Goal: Task Accomplishment & Management: Use online tool/utility

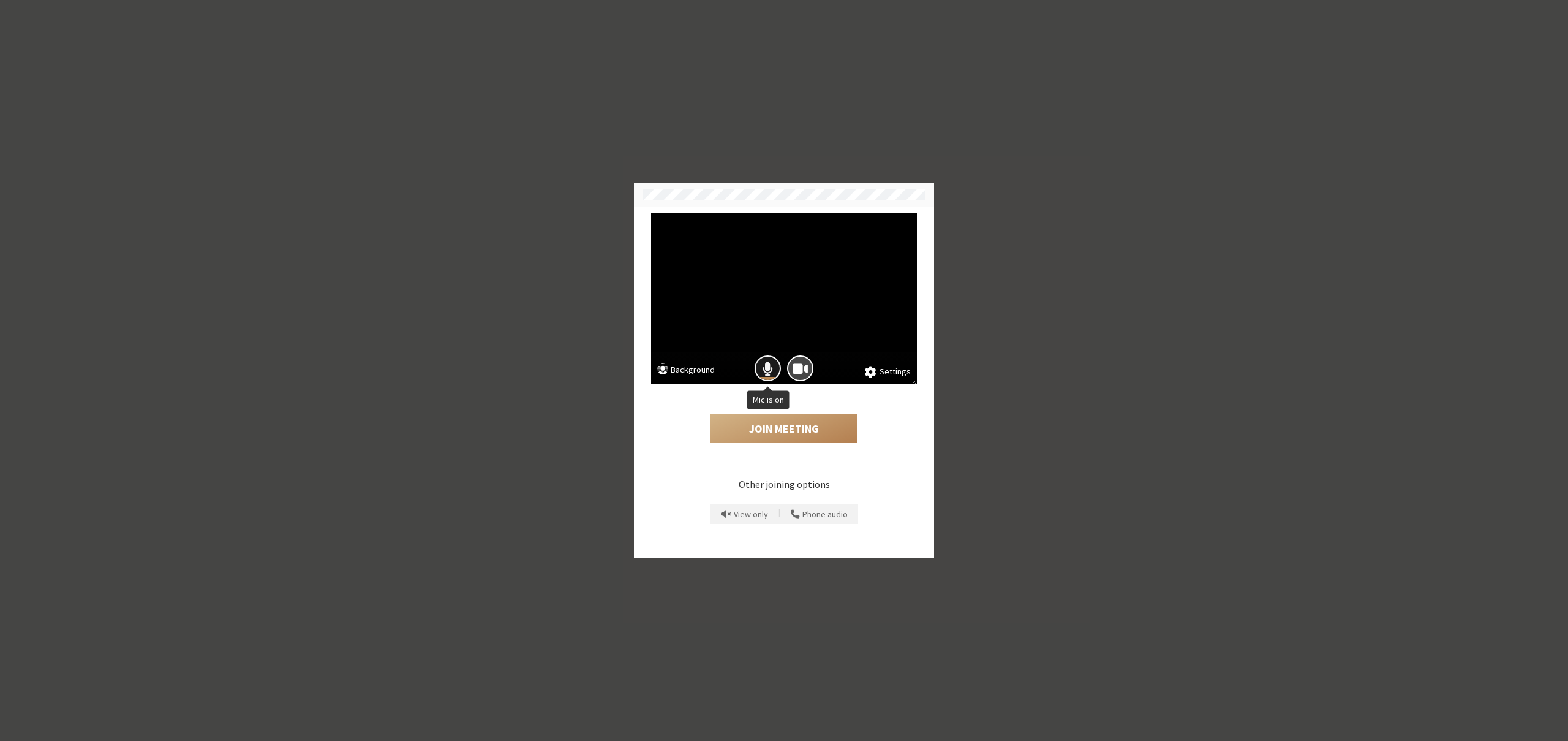
click at [768, 363] on span "Mic is on" at bounding box center [768, 369] width 10 height 16
click at [773, 429] on button "Join Meeting" at bounding box center [784, 429] width 147 height 28
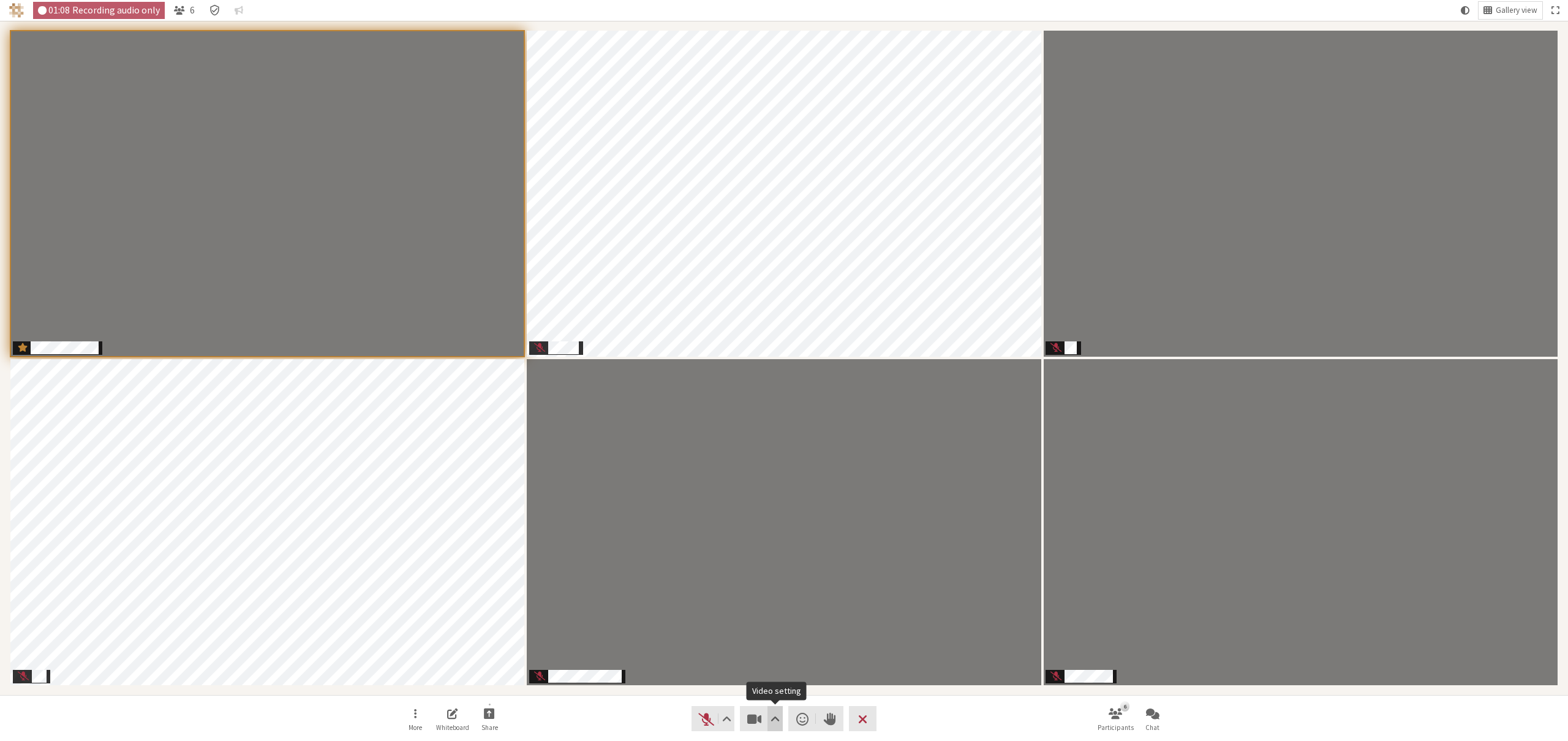
click at [780, 714] on button "Video setting" at bounding box center [775, 719] width 15 height 25
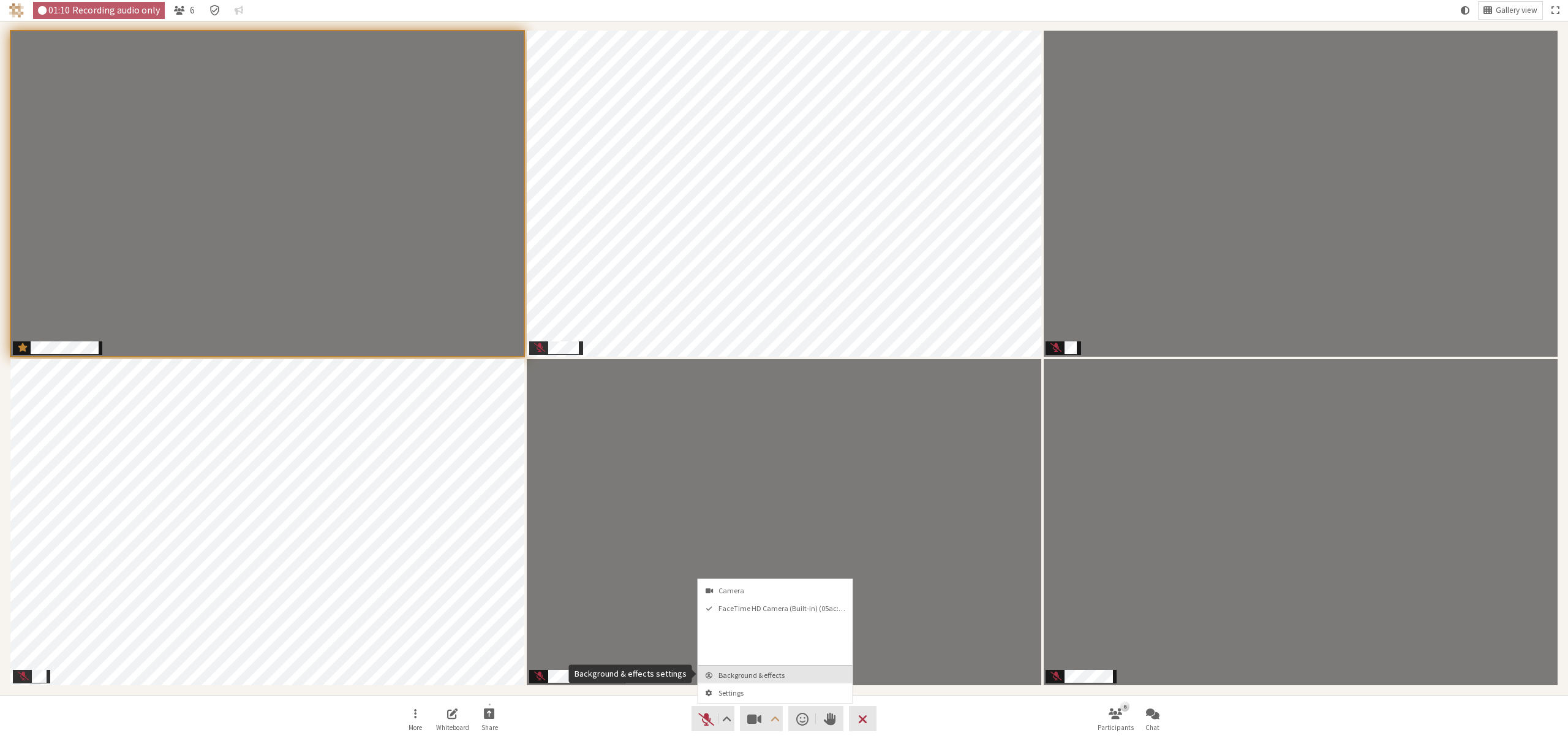
click at [758, 673] on span "Background & effects" at bounding box center [783, 675] width 129 height 8
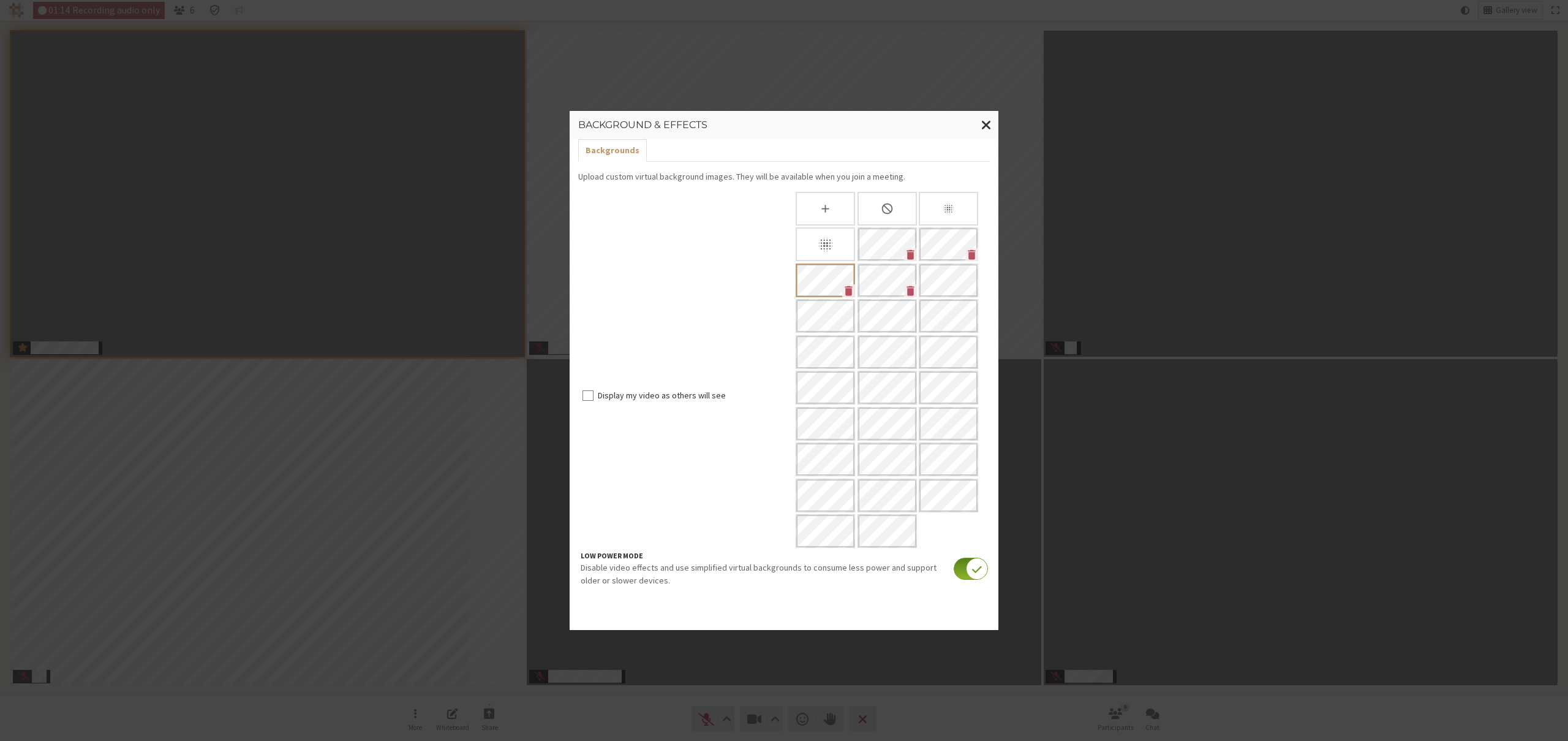
click at [937, 208] on div "Slightly blur background" at bounding box center [948, 208] width 59 height 34
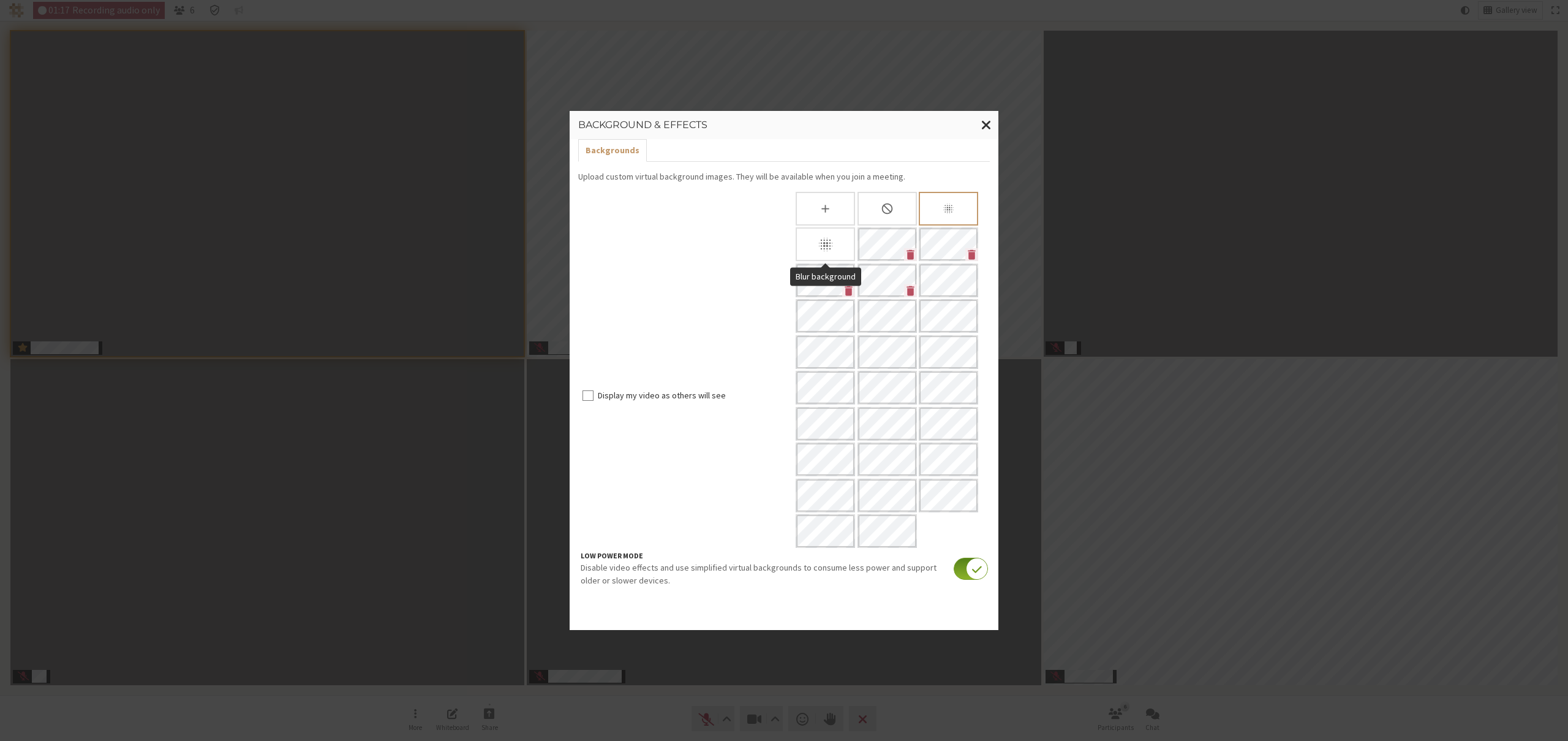
click at [828, 247] on icon "Blur background" at bounding box center [825, 244] width 17 height 17
click at [931, 213] on div "Slightly blur background" at bounding box center [948, 208] width 59 height 34
click at [987, 122] on span "Close modal" at bounding box center [986, 124] width 10 height 15
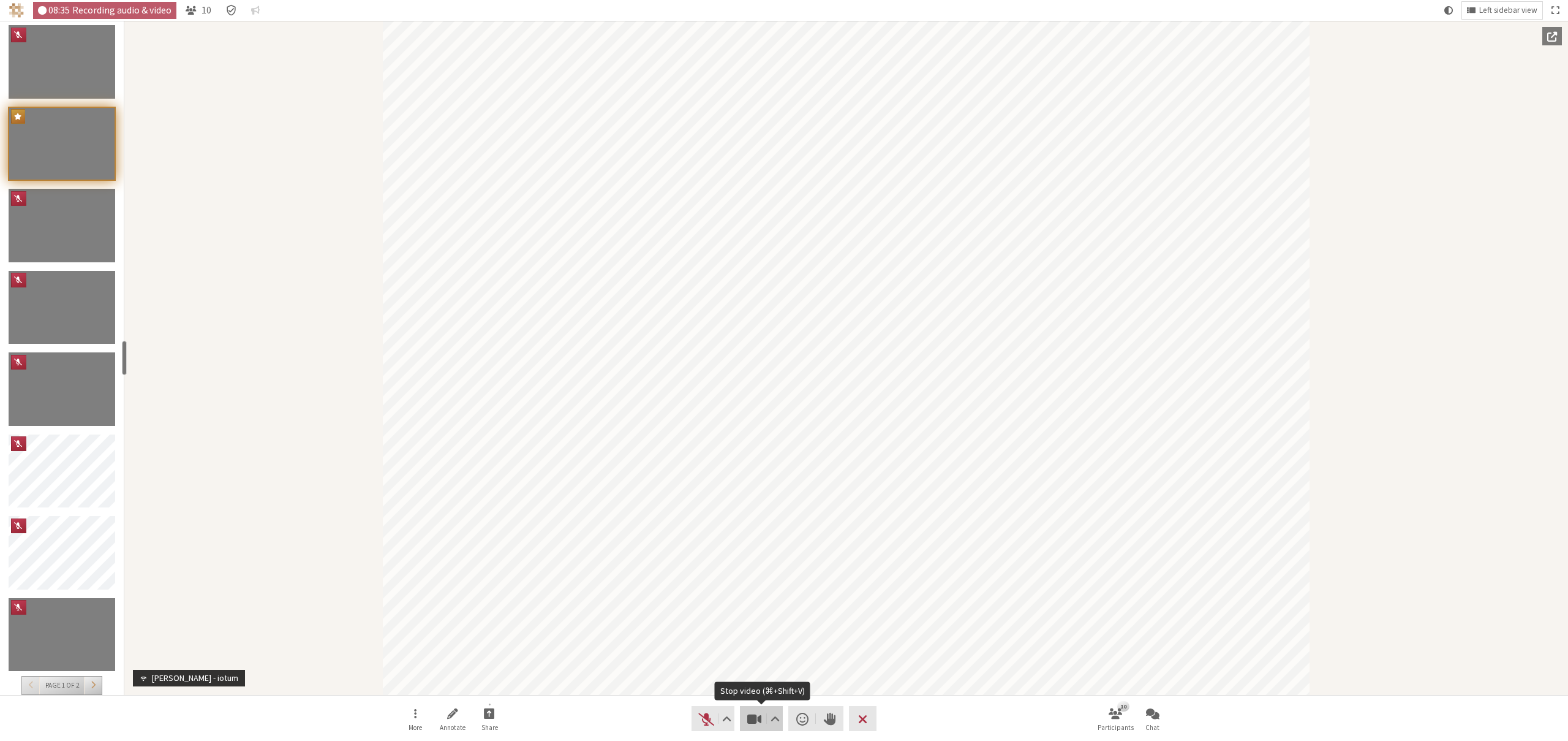
click at [754, 715] on span "Stop video (⌘+Shift+V)" at bounding box center [754, 719] width 17 height 17
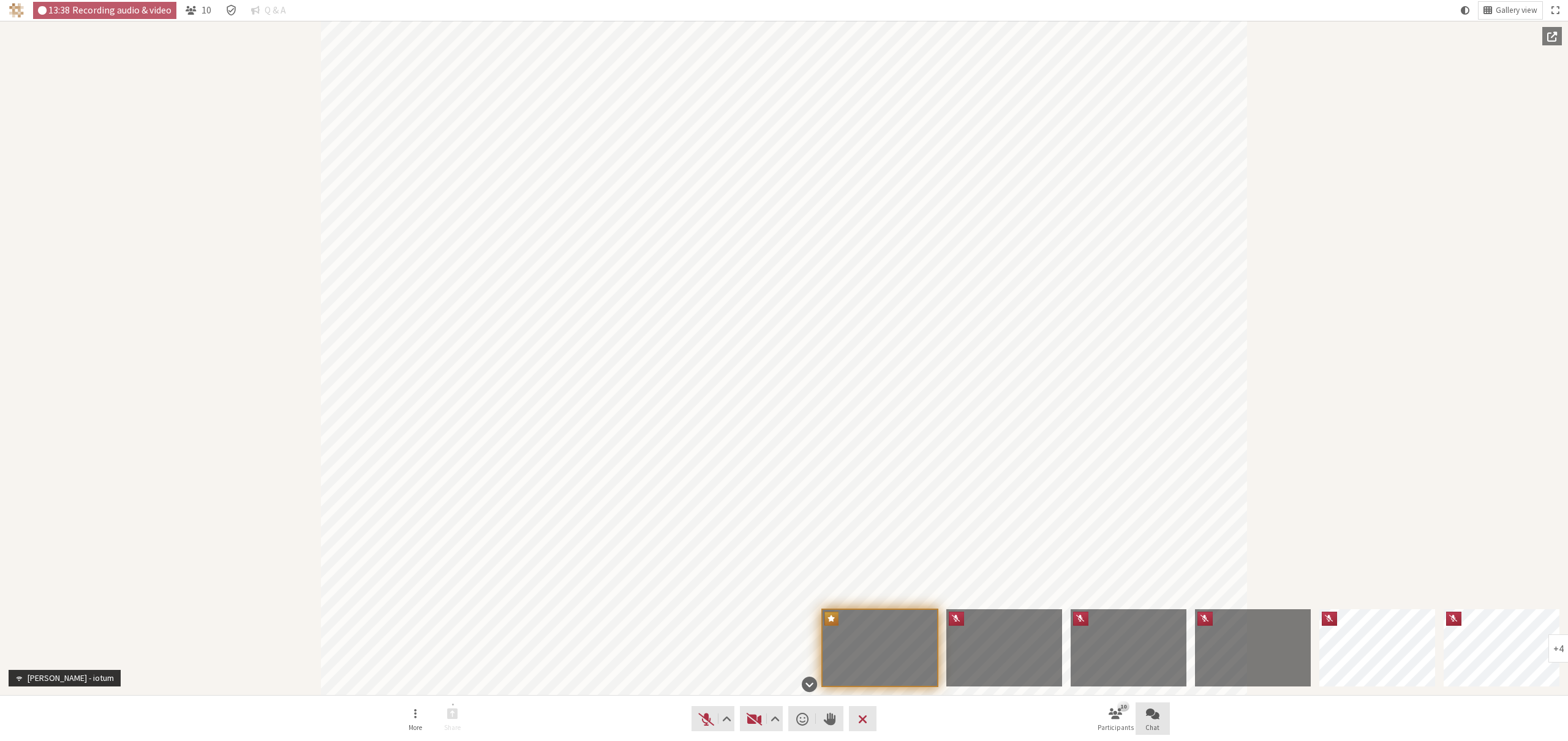
click at [1164, 709] on button "Chat" at bounding box center [1152, 719] width 34 height 33
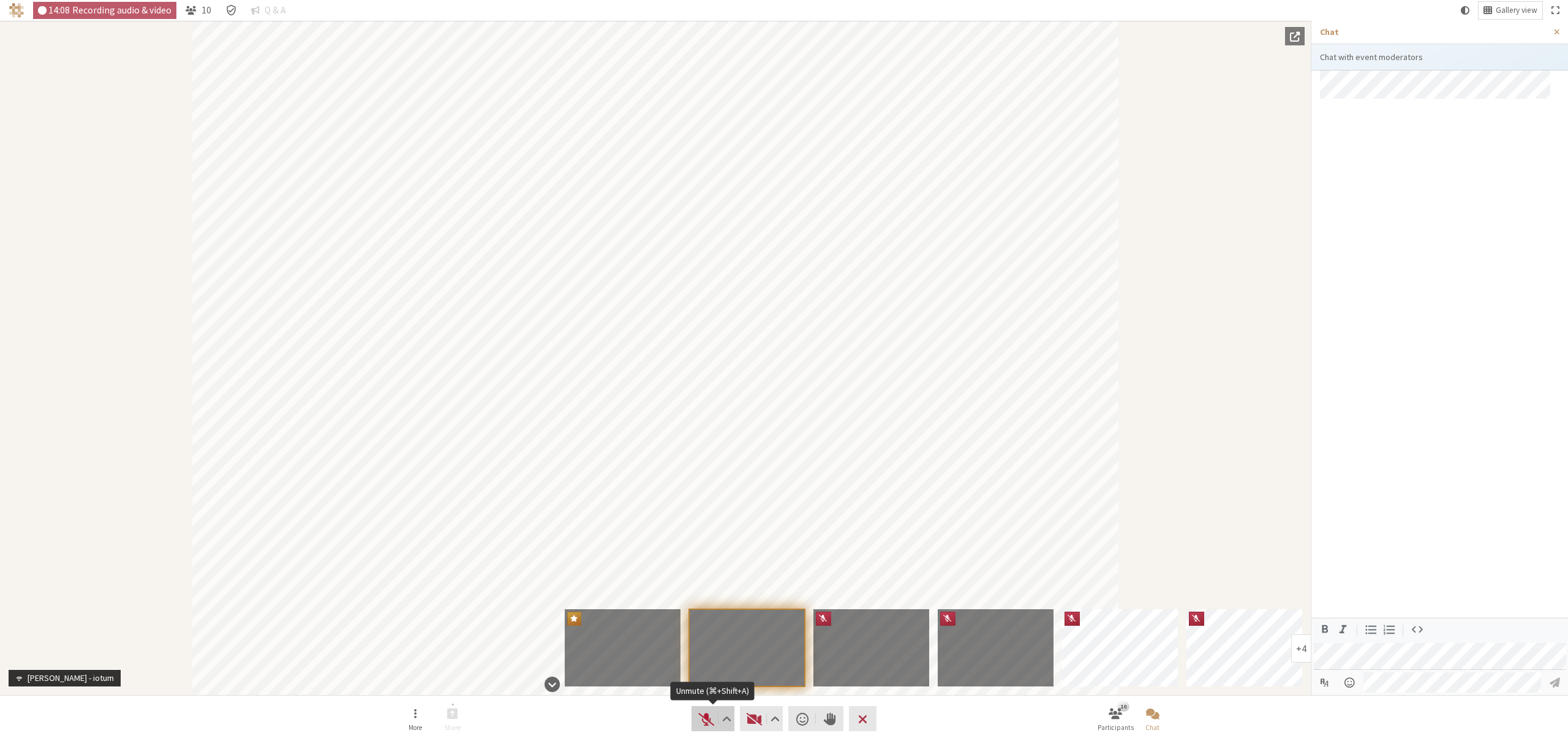
click at [706, 714] on span "Unmute (⌘+Shift+A)" at bounding box center [706, 719] width 17 height 17
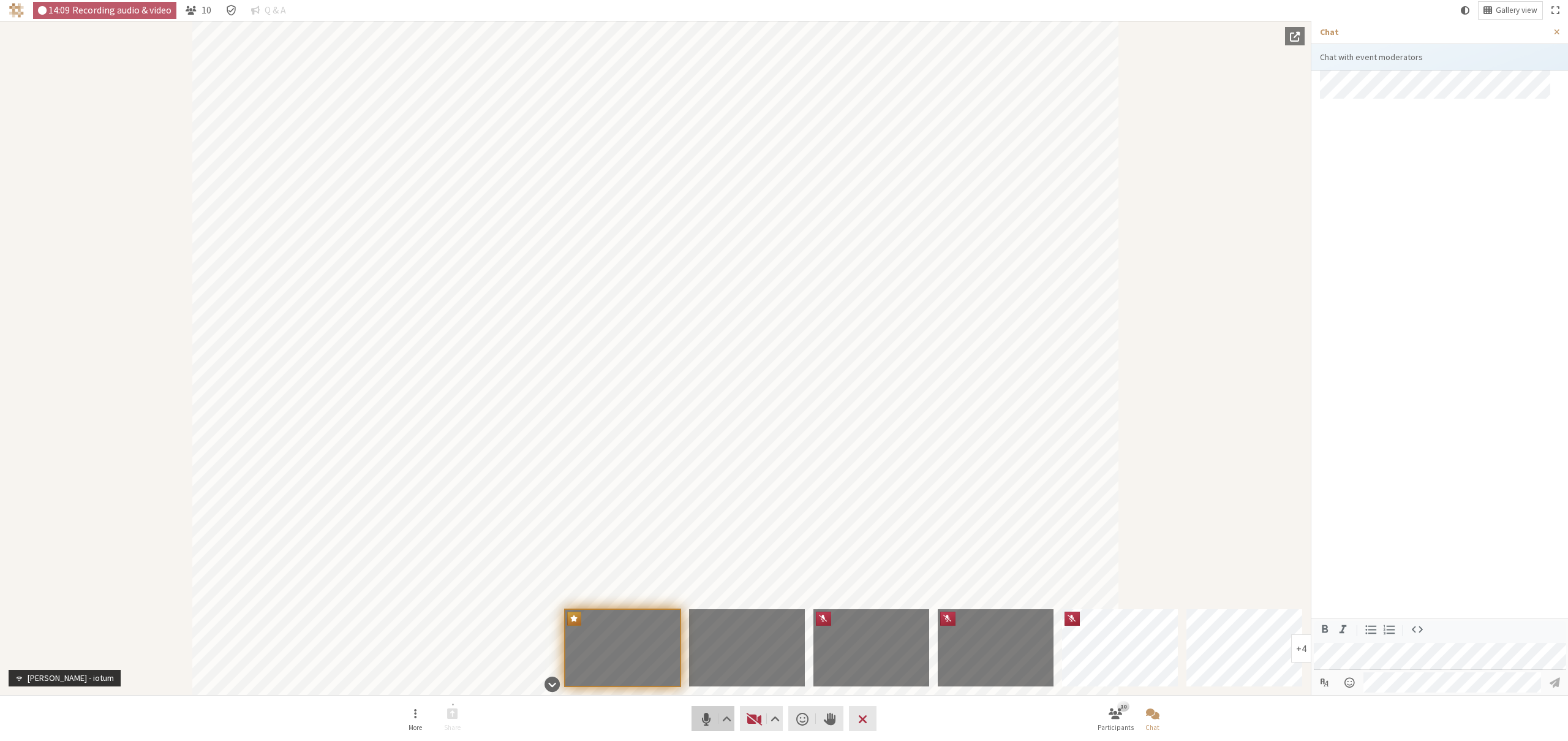
click at [706, 714] on span "Mute (⌘+Shift+A)" at bounding box center [706, 719] width 17 height 17
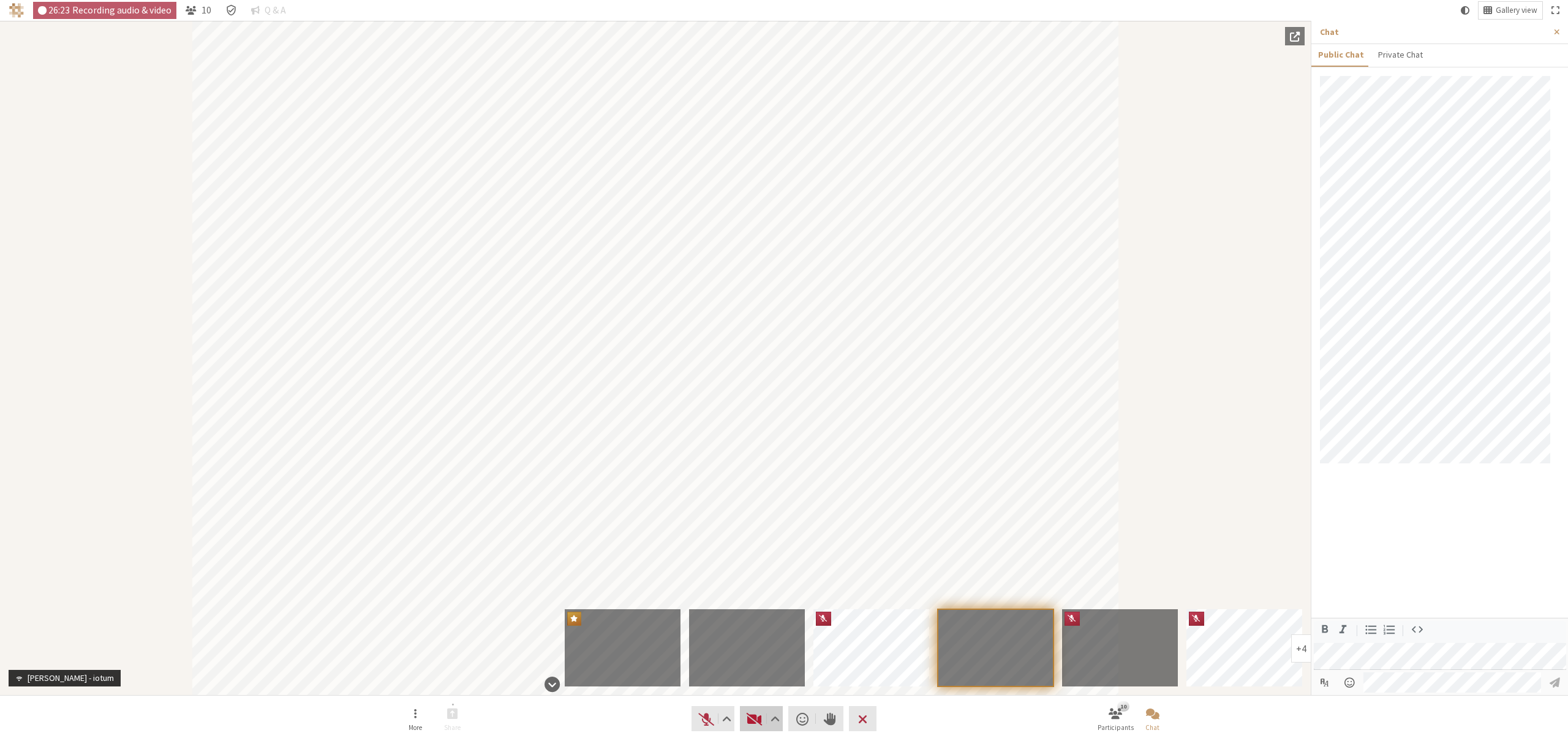
click at [758, 716] on span "Start video (⌘+Shift+V)" at bounding box center [754, 719] width 17 height 17
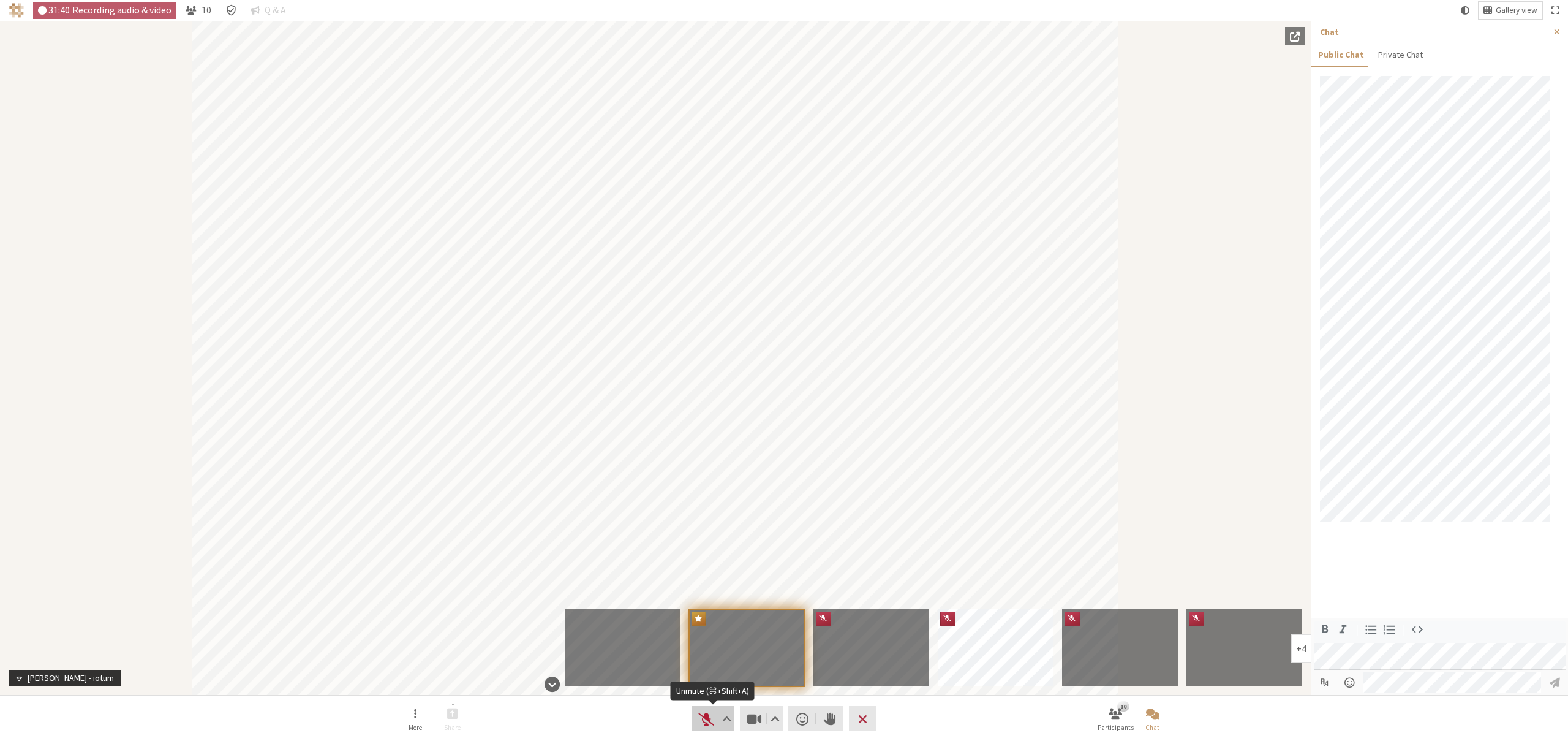
click at [696, 719] on button "Audio" at bounding box center [712, 719] width 43 height 25
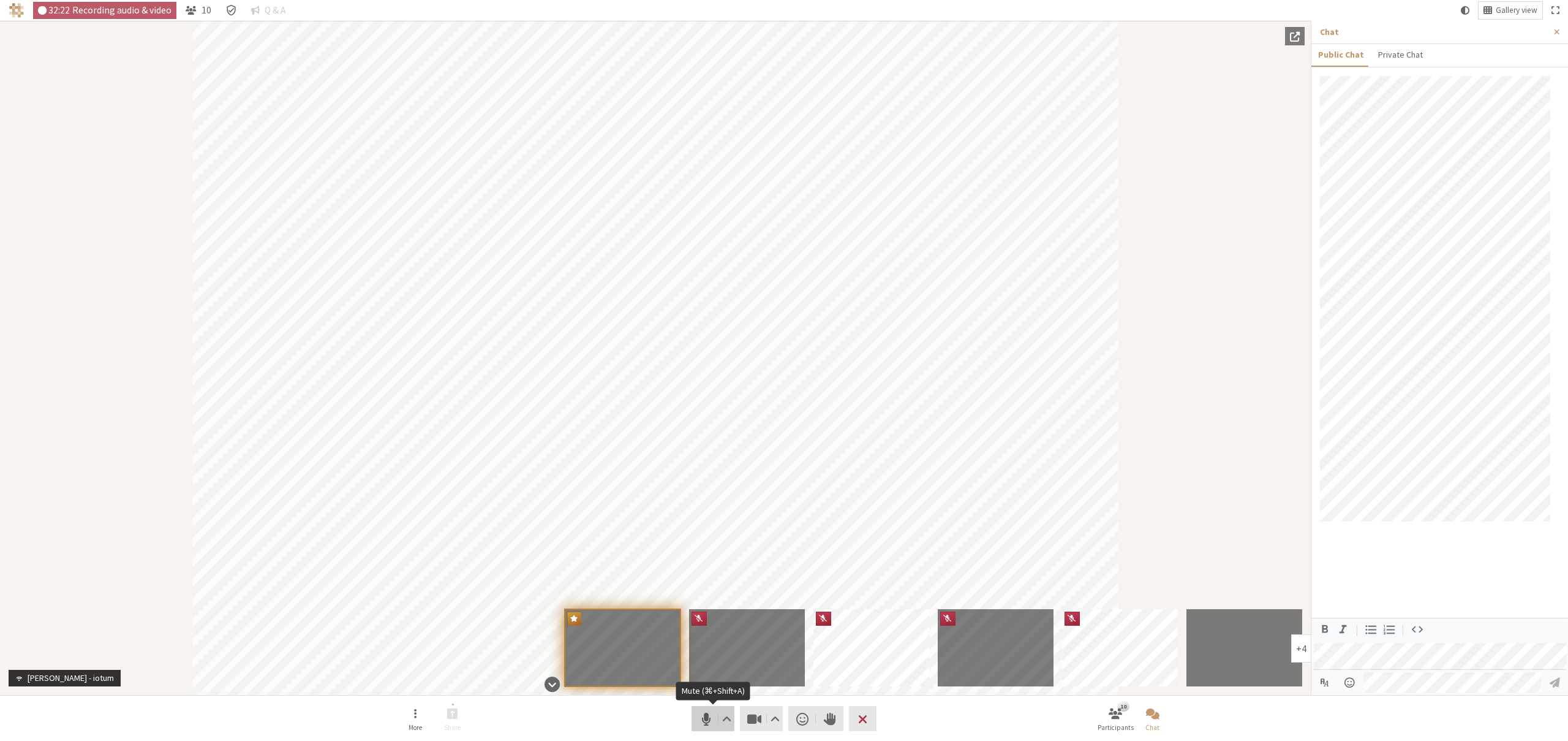
click at [702, 717] on span "Mute (⌘+Shift+A)" at bounding box center [706, 719] width 17 height 17
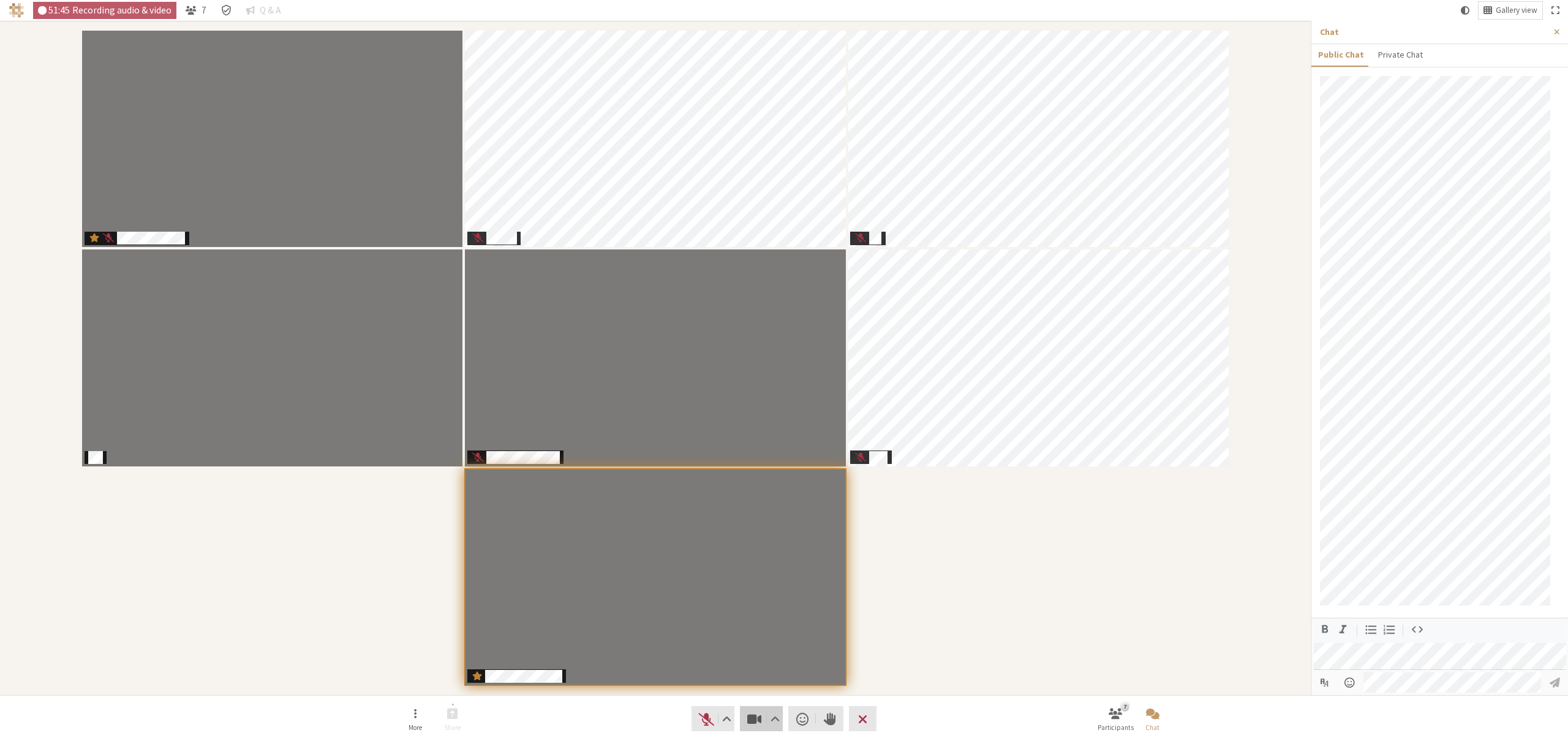
click at [755, 717] on span "Stop video (⌘+Shift+V)" at bounding box center [754, 719] width 17 height 17
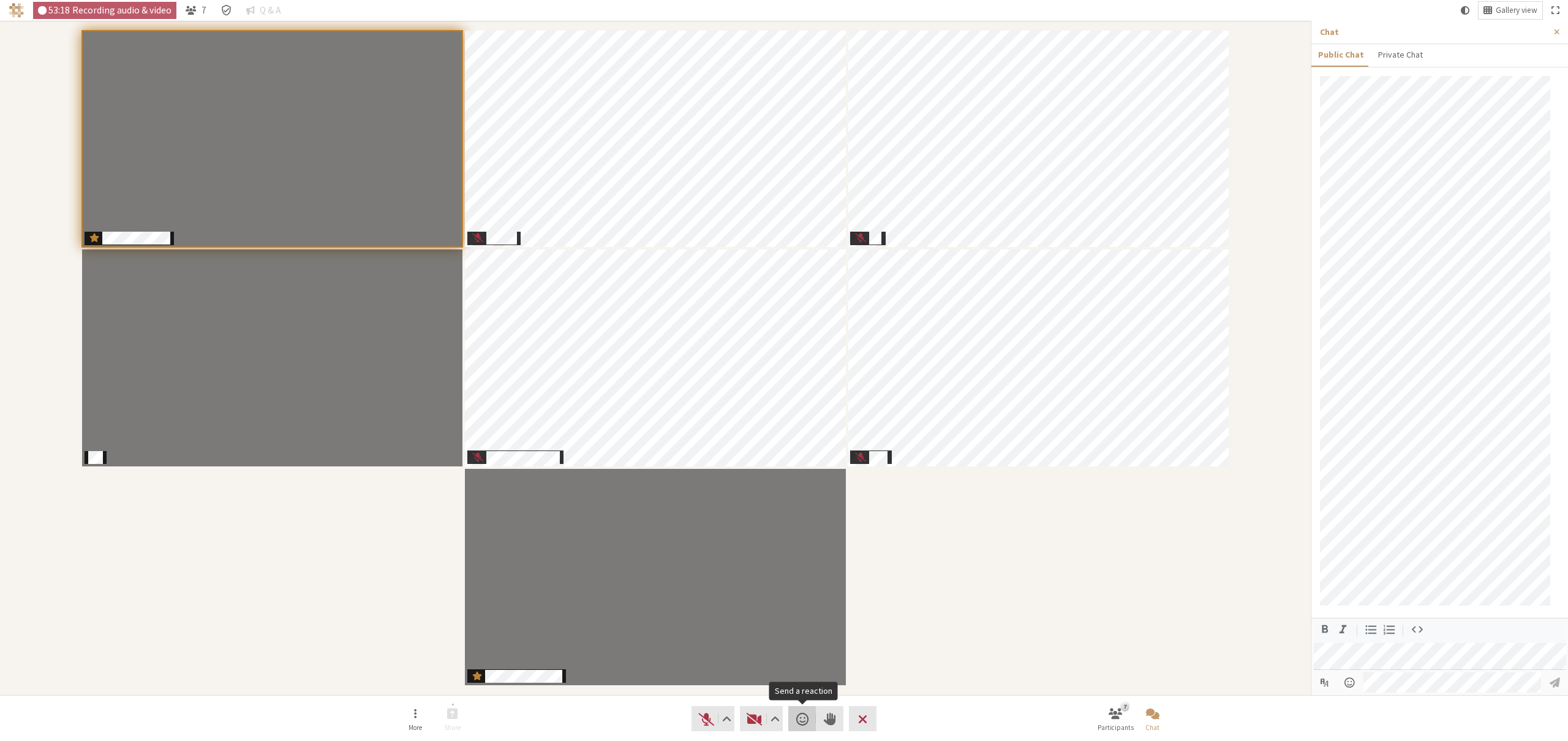
click at [799, 717] on span "Send a reaction" at bounding box center [802, 719] width 12 height 17
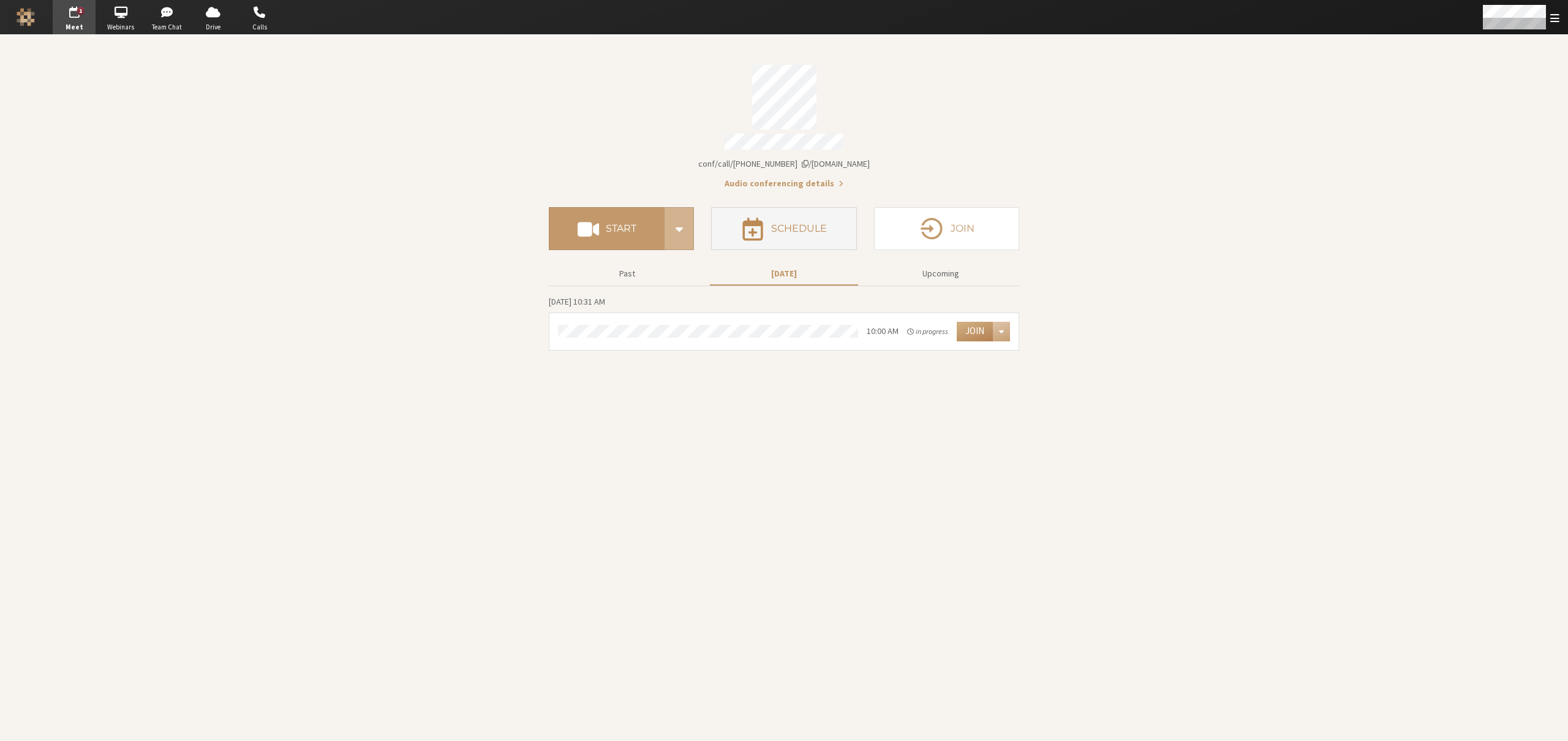
click at [777, 241] on button "Schedule" at bounding box center [784, 228] width 145 height 43
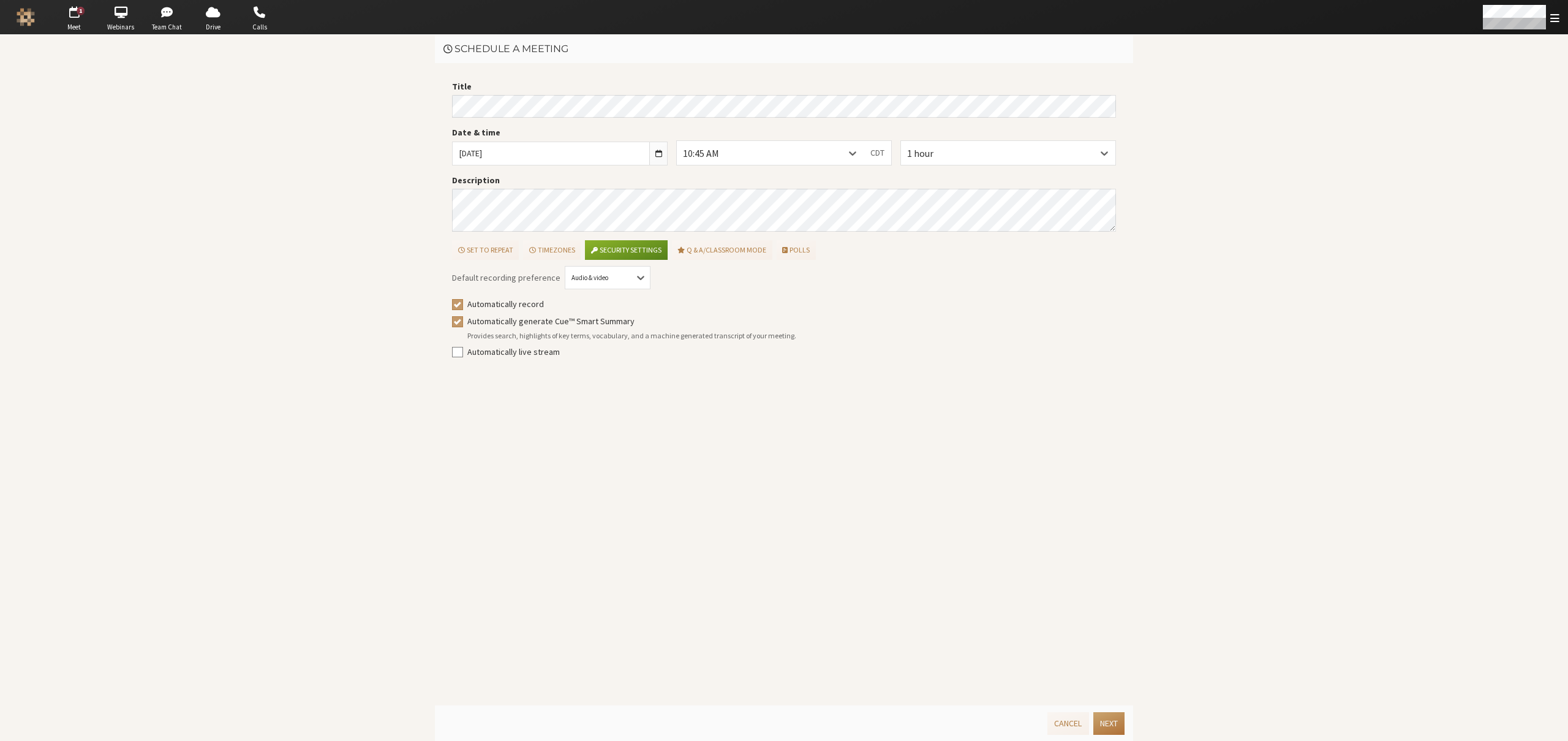
click at [1107, 724] on button "Next" at bounding box center [1109, 723] width 31 height 22
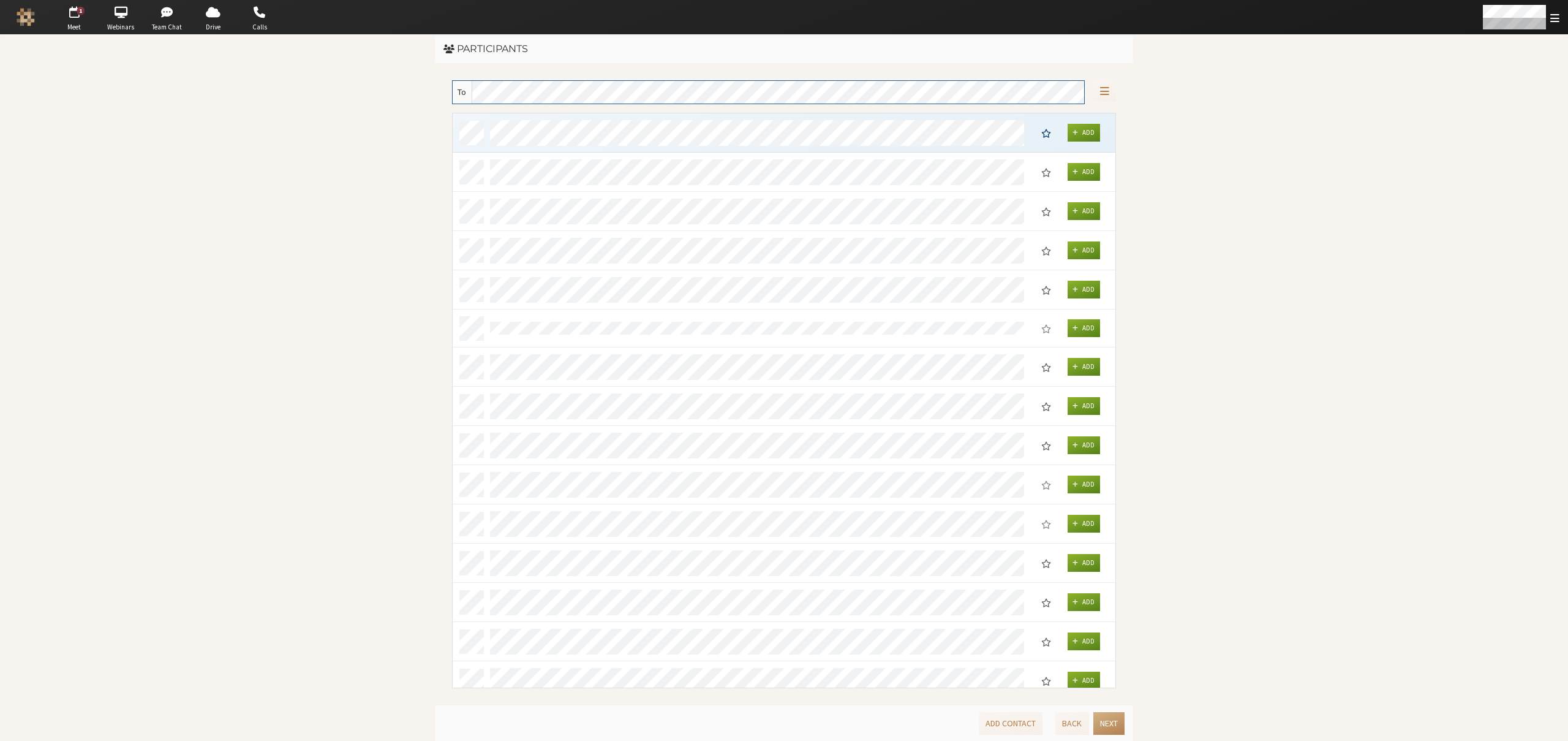
scroll to position [565, 654]
click at [1076, 483] on span "grid" at bounding box center [1075, 484] width 5 height 7
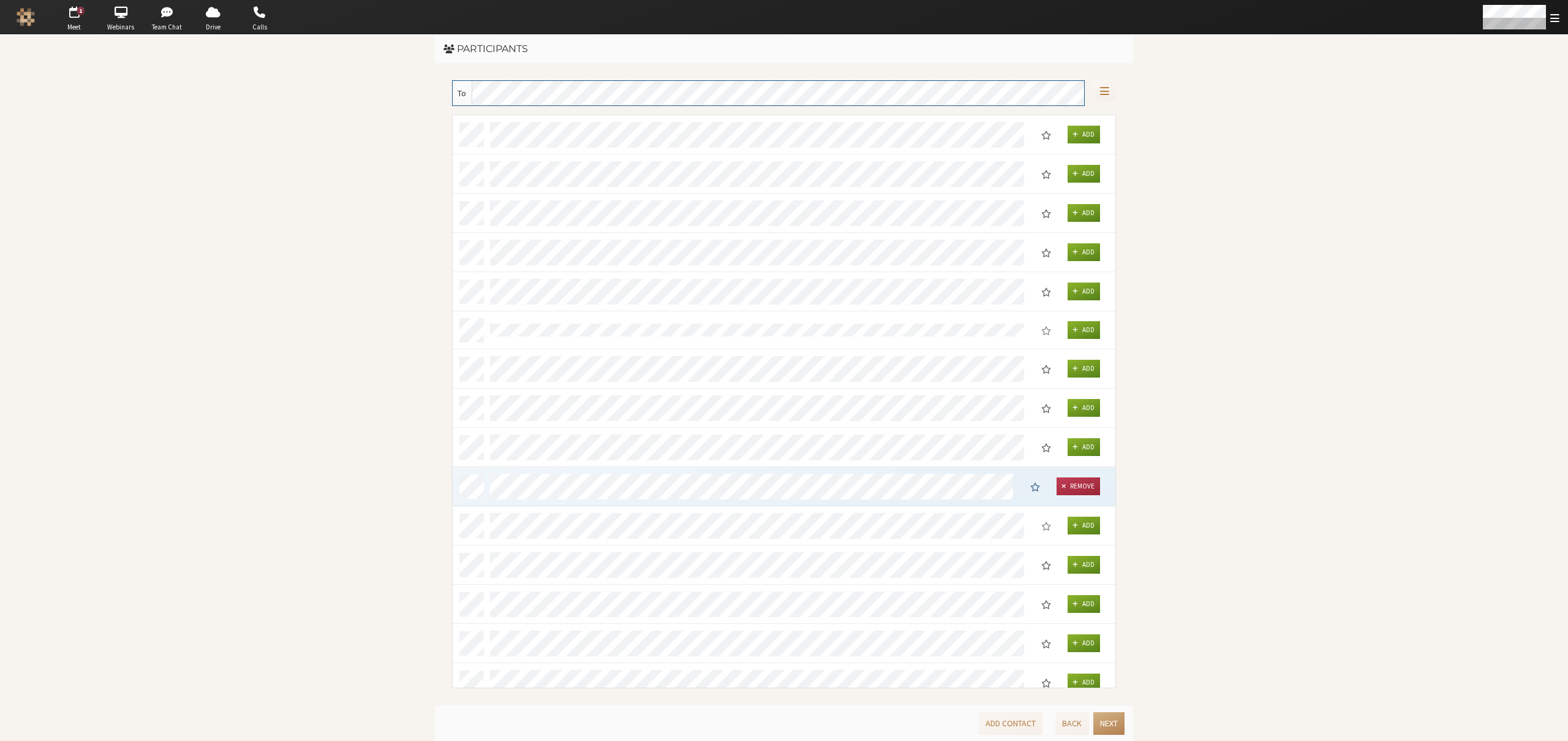
scroll to position [10, 10]
click at [1103, 726] on button "Next" at bounding box center [1109, 723] width 31 height 22
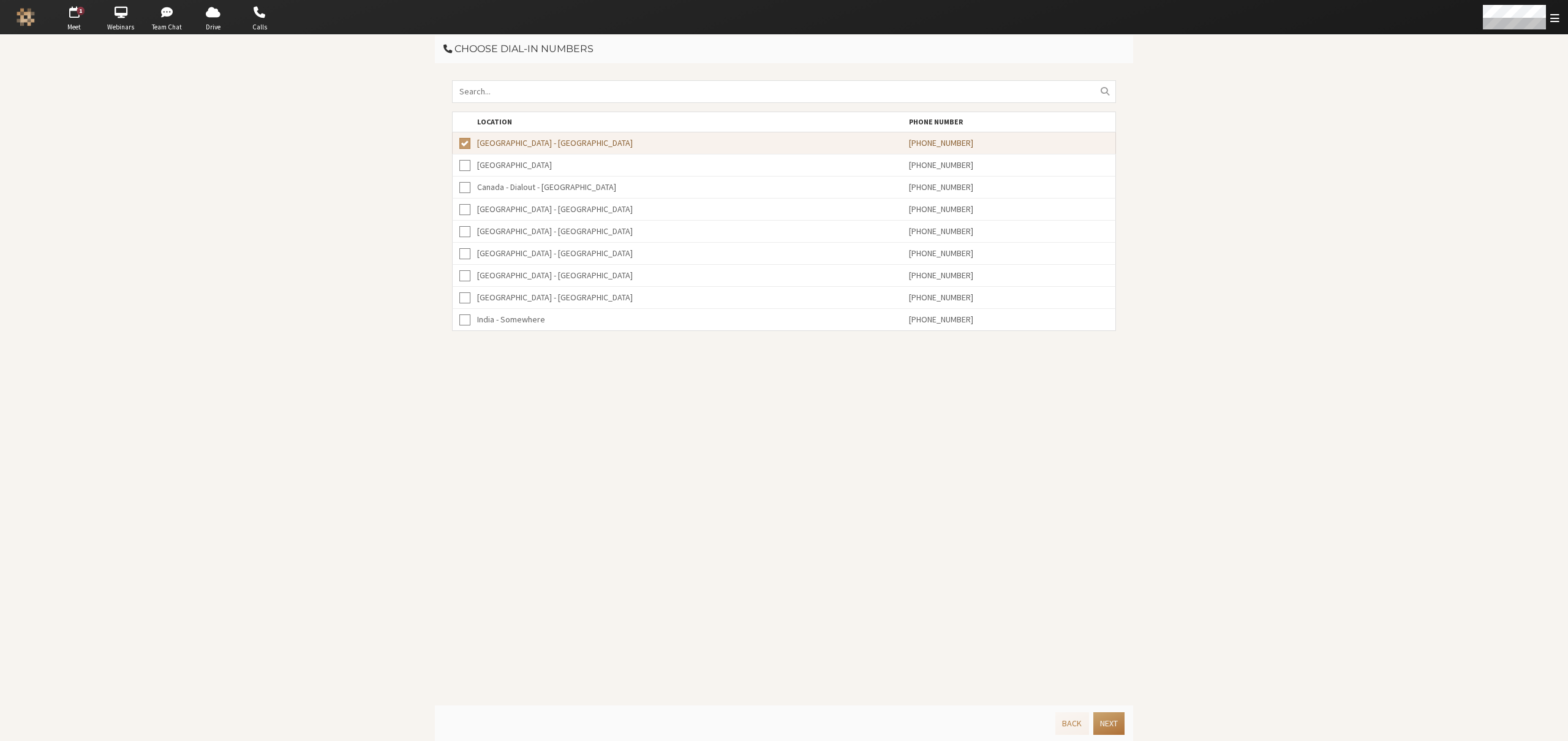
click at [1104, 725] on button "Next" at bounding box center [1109, 723] width 31 height 22
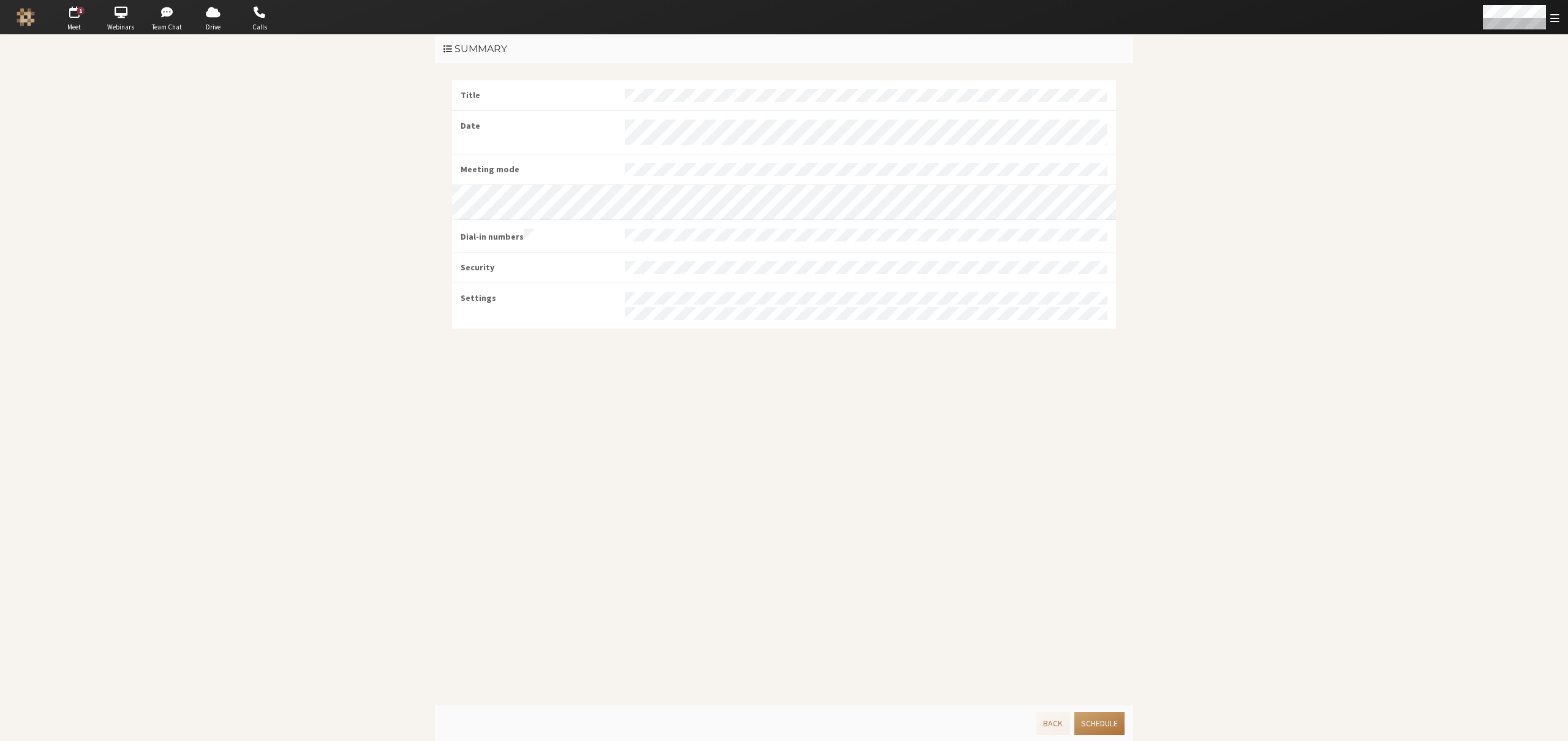
click at [1104, 725] on button "Schedule" at bounding box center [1099, 723] width 50 height 22
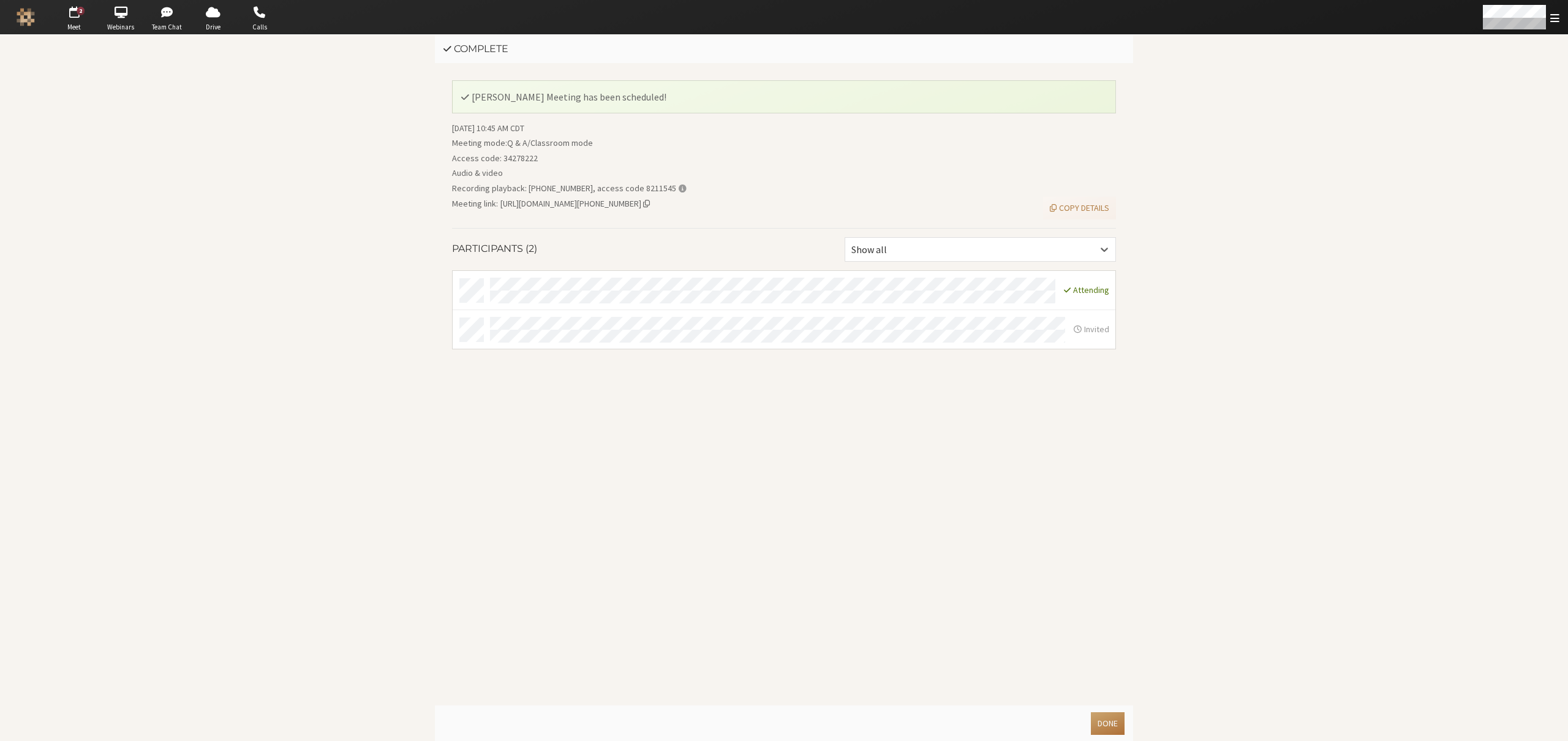
click at [1115, 723] on button "Done" at bounding box center [1107, 723] width 34 height 22
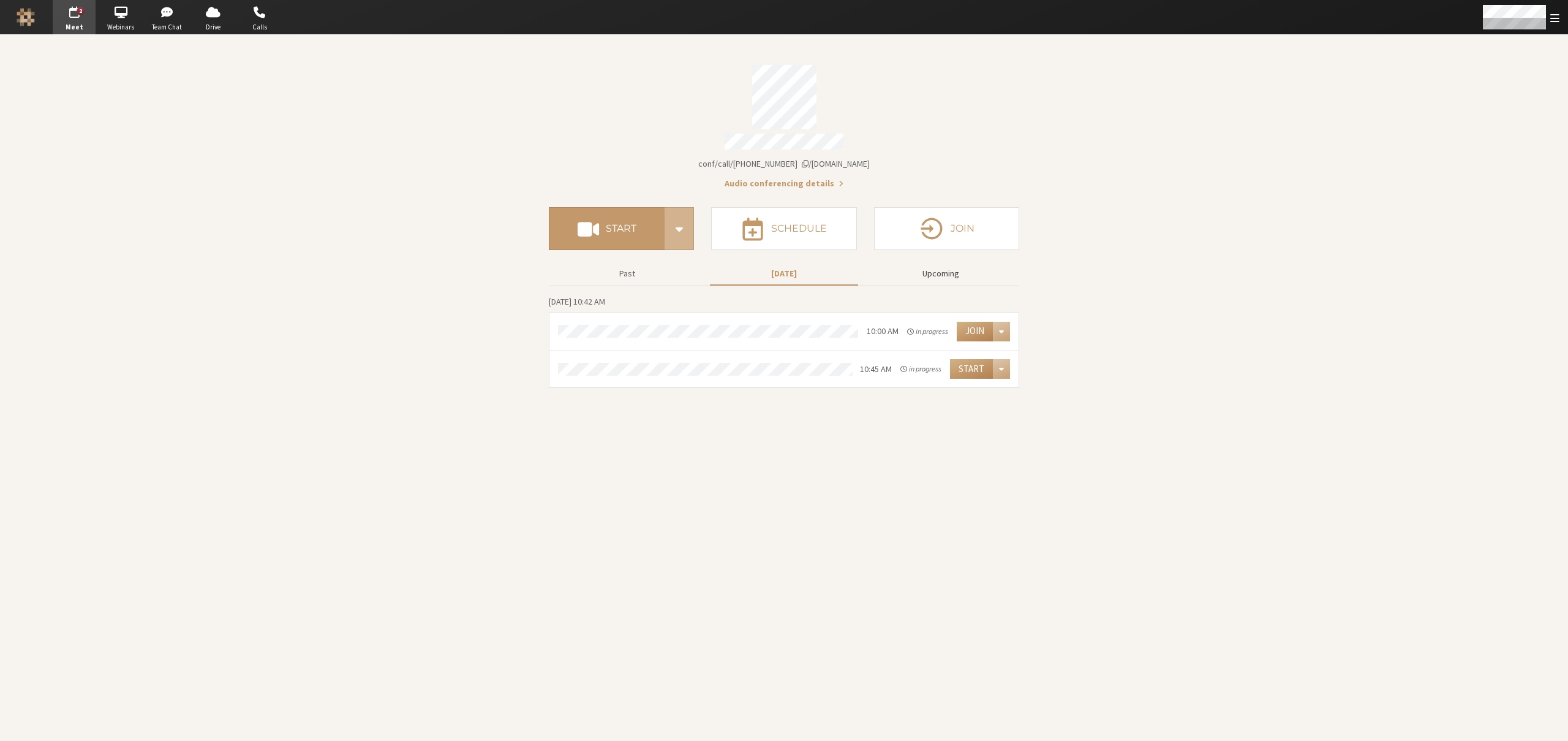
click at [932, 271] on button "Upcoming" at bounding box center [941, 273] width 148 height 22
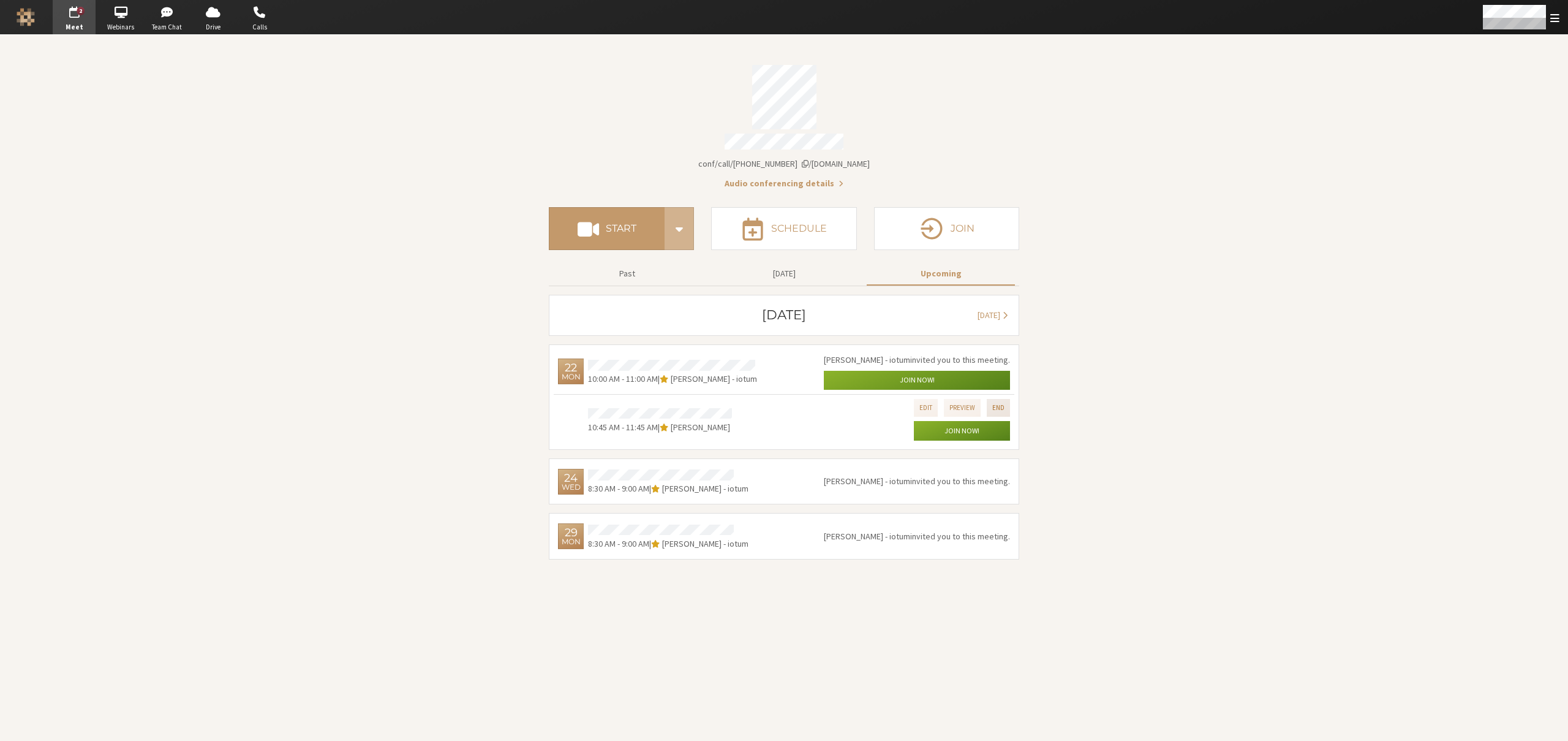
click at [1001, 402] on button "End" at bounding box center [998, 408] width 23 height 18
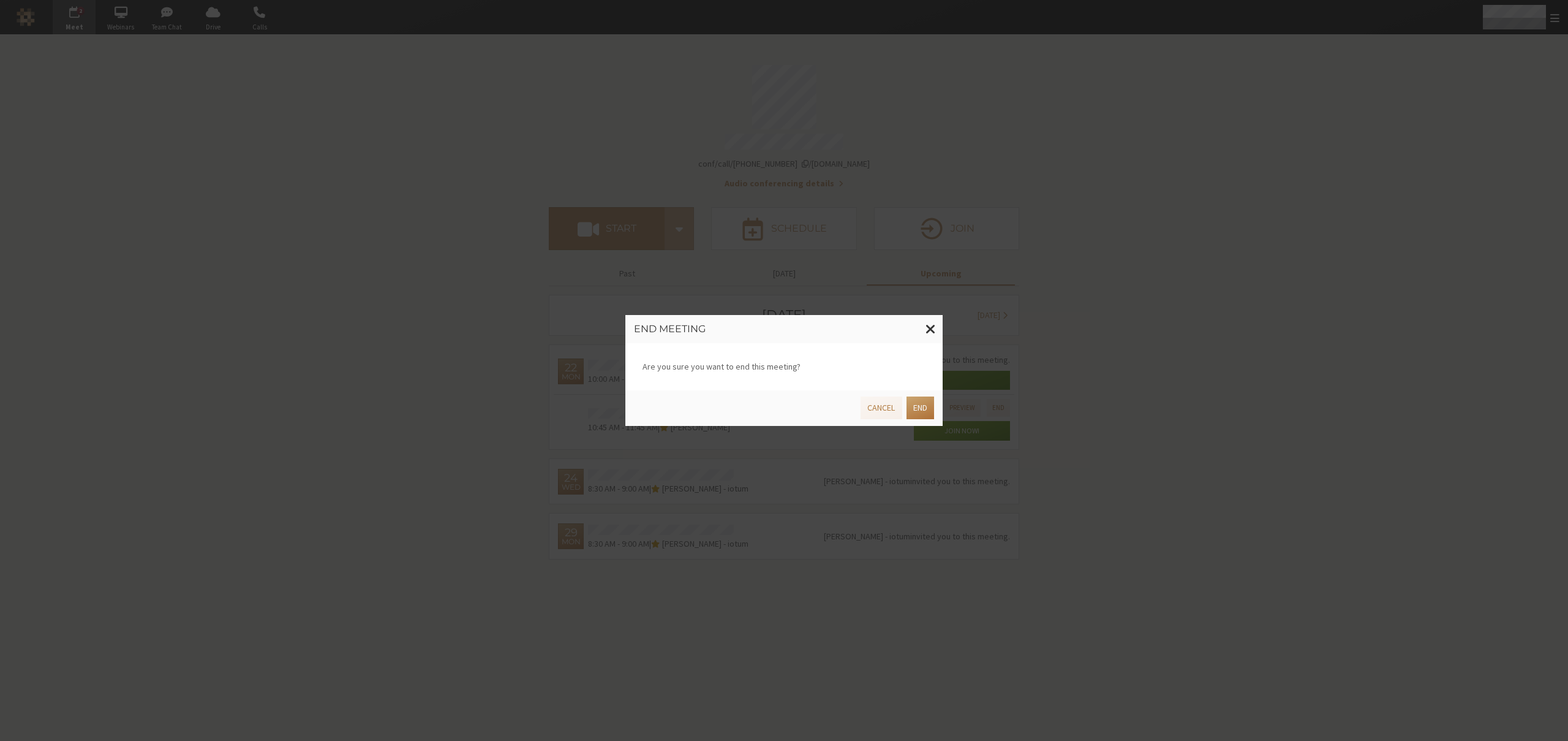
click at [919, 407] on button "End" at bounding box center [920, 408] width 28 height 22
